Goal: Complete application form

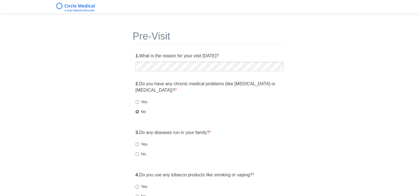
click at [137, 112] on input "No" at bounding box center [137, 112] width 4 height 4
radio input "true"
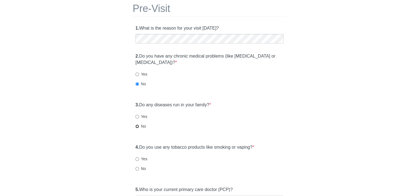
click at [137, 126] on input "No" at bounding box center [137, 127] width 4 height 4
radio input "true"
click at [137, 168] on input "No" at bounding box center [137, 169] width 4 height 4
radio input "true"
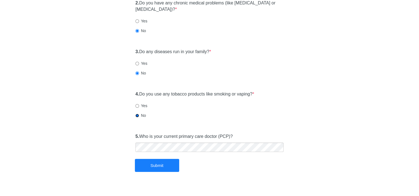
scroll to position [83, 0]
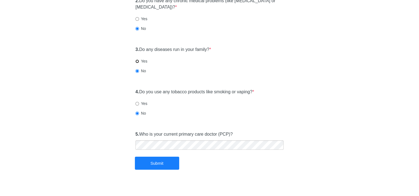
click at [137, 61] on input "Yes" at bounding box center [137, 62] width 4 height 4
radio input "true"
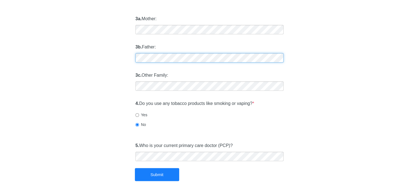
scroll to position [166, 0]
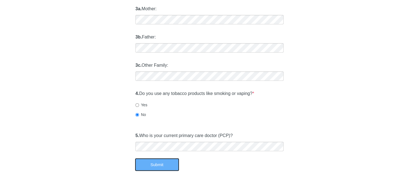
click at [159, 165] on button "Submit" at bounding box center [157, 164] width 44 height 13
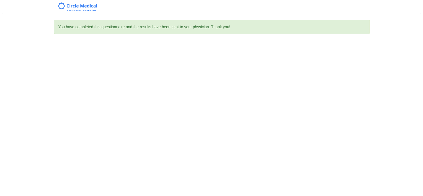
scroll to position [0, 0]
